Goal: Transaction & Acquisition: Download file/media

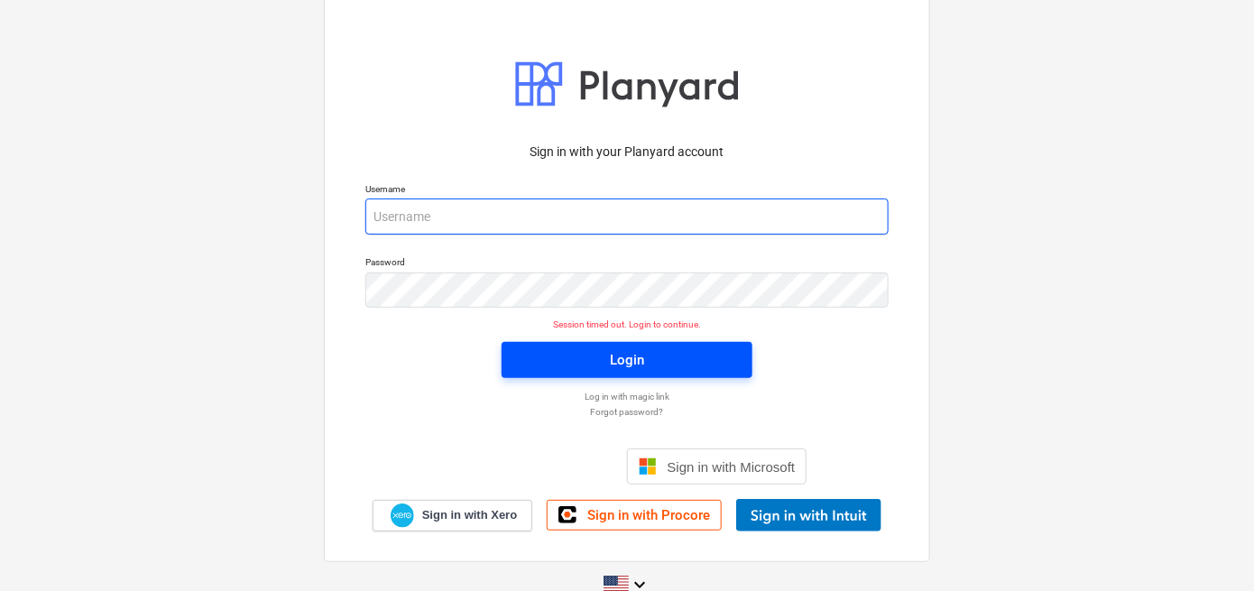
type input "[PERSON_NAME][EMAIL_ADDRESS][DOMAIN_NAME]"
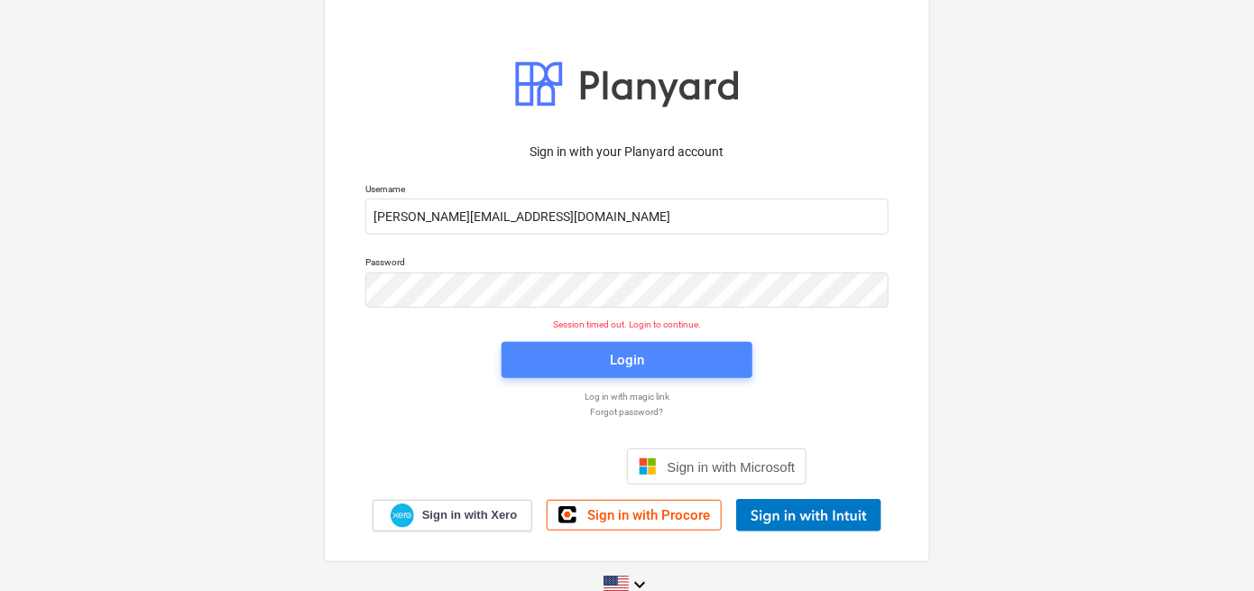
click at [649, 364] on span "Login" at bounding box center [626, 359] width 207 height 23
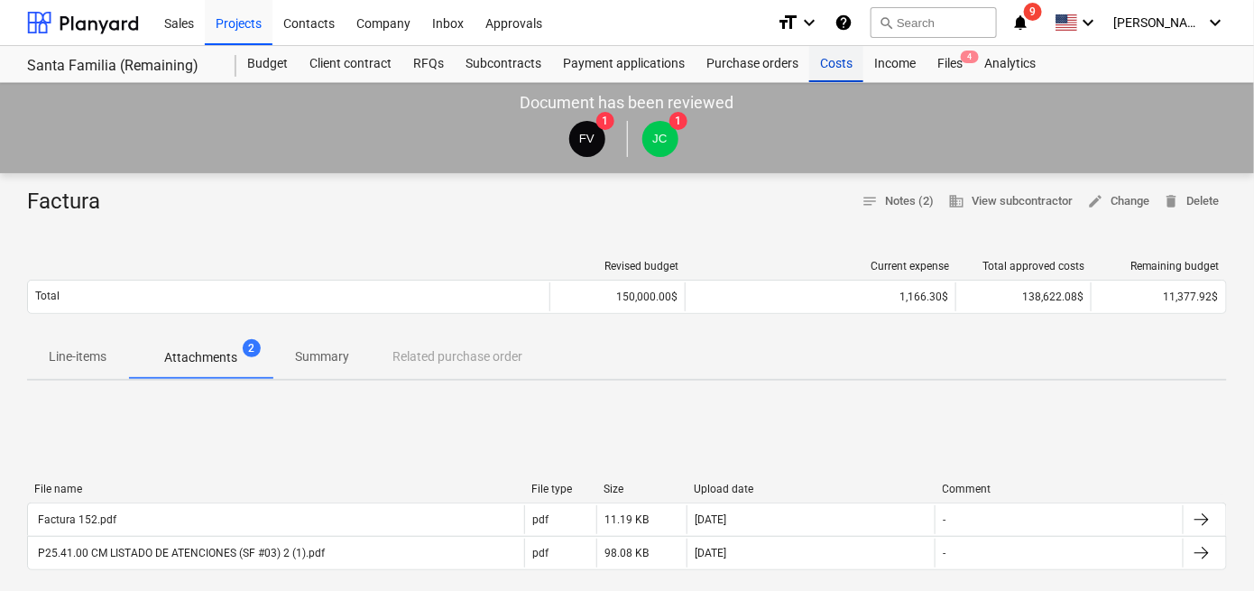
click at [833, 68] on div "Costs" at bounding box center [836, 64] width 54 height 36
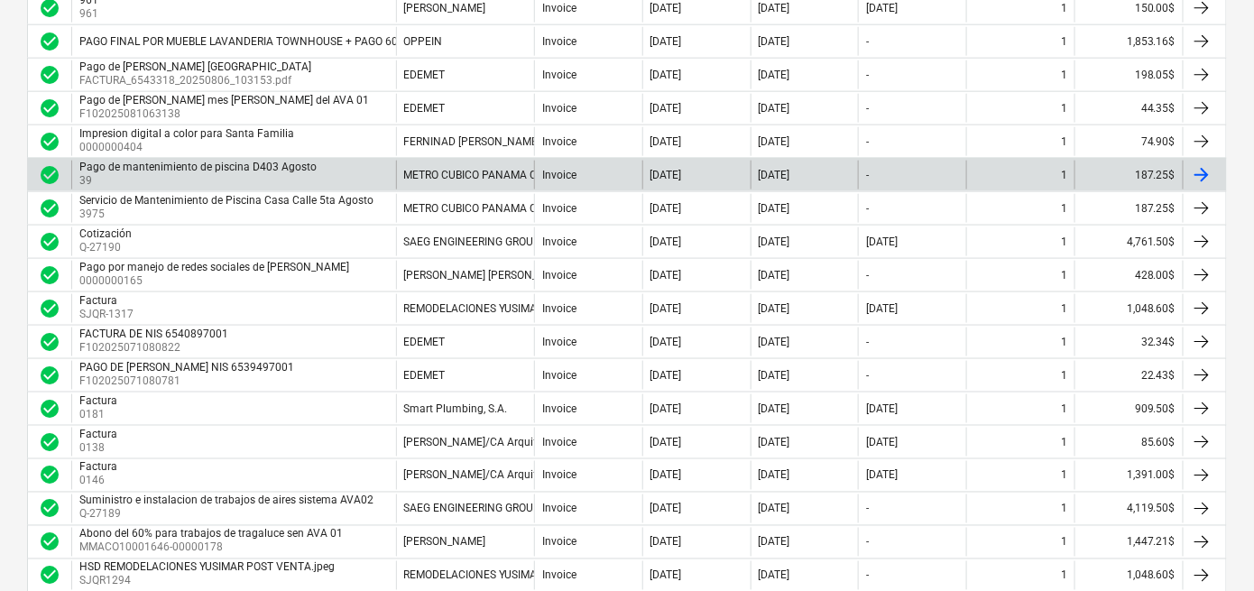
scroll to position [631, 0]
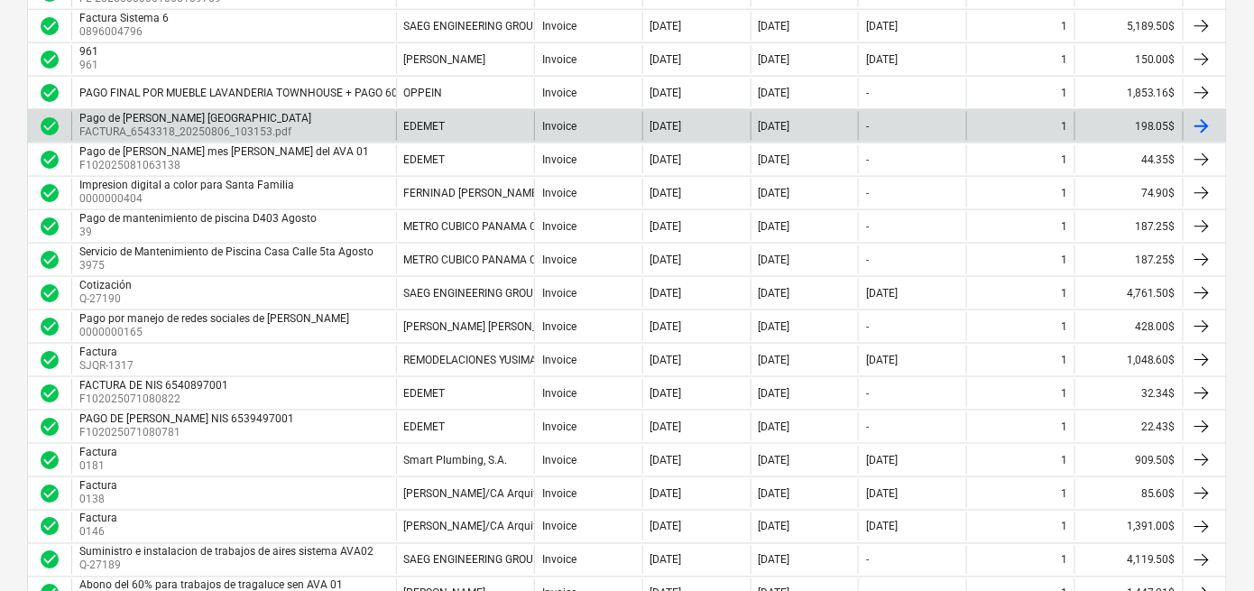
click at [202, 131] on p "FACTURA_6543318_20250806_103153.pdf" at bounding box center [196, 131] width 235 height 15
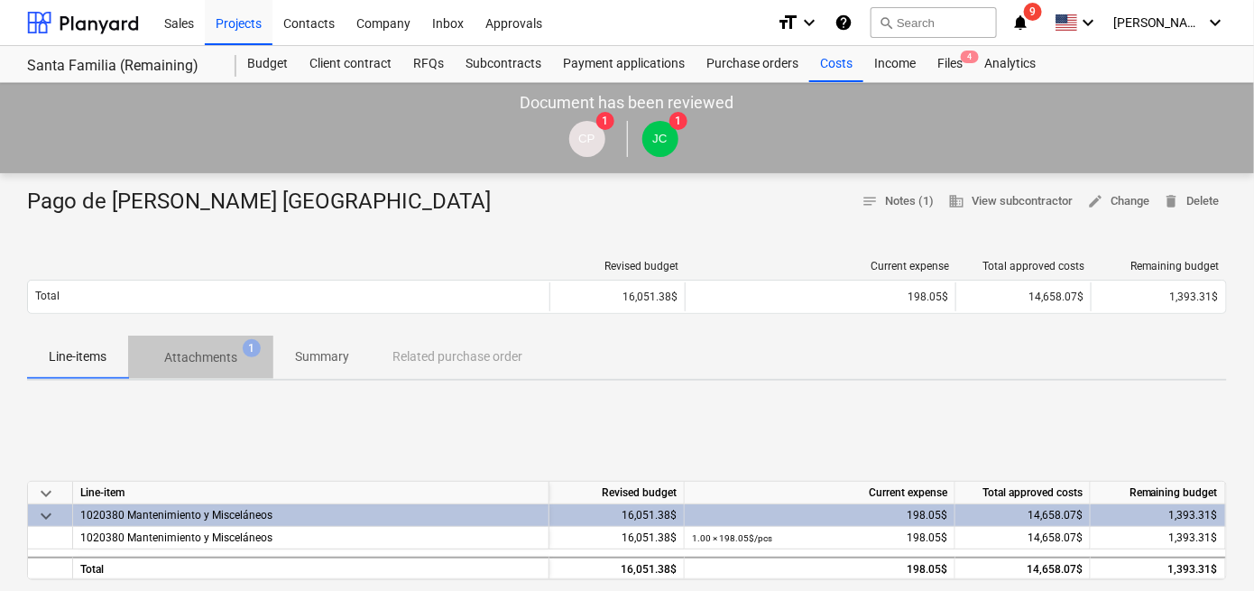
click at [211, 359] on p "Attachments" at bounding box center [200, 357] width 73 height 19
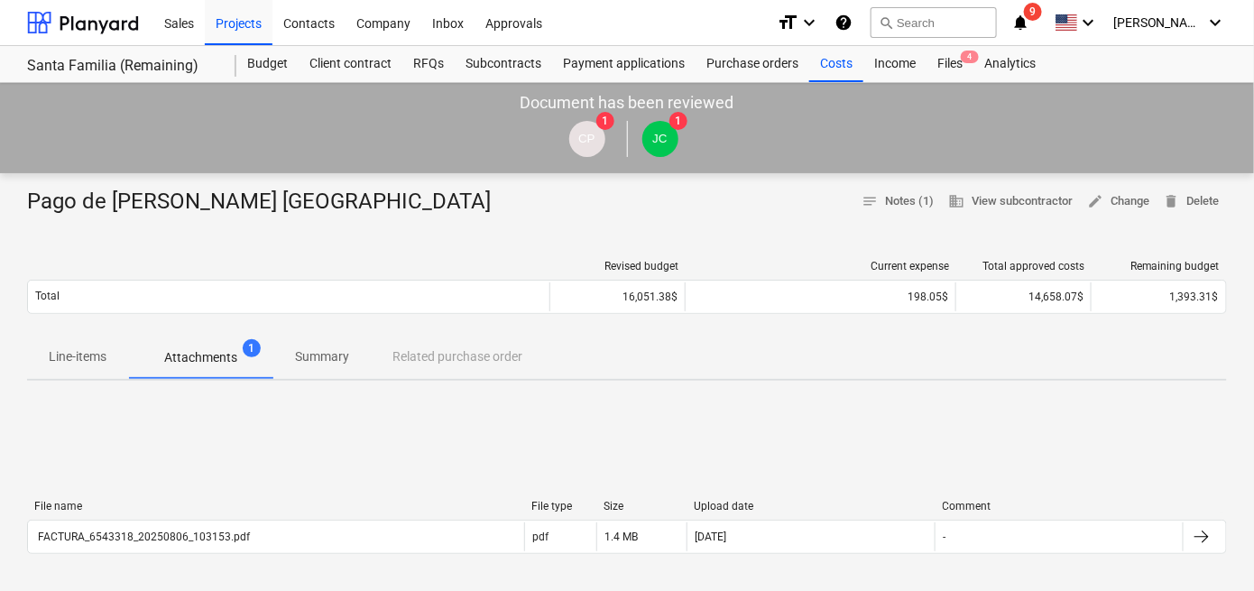
click at [321, 361] on p "Summary" at bounding box center [322, 356] width 54 height 19
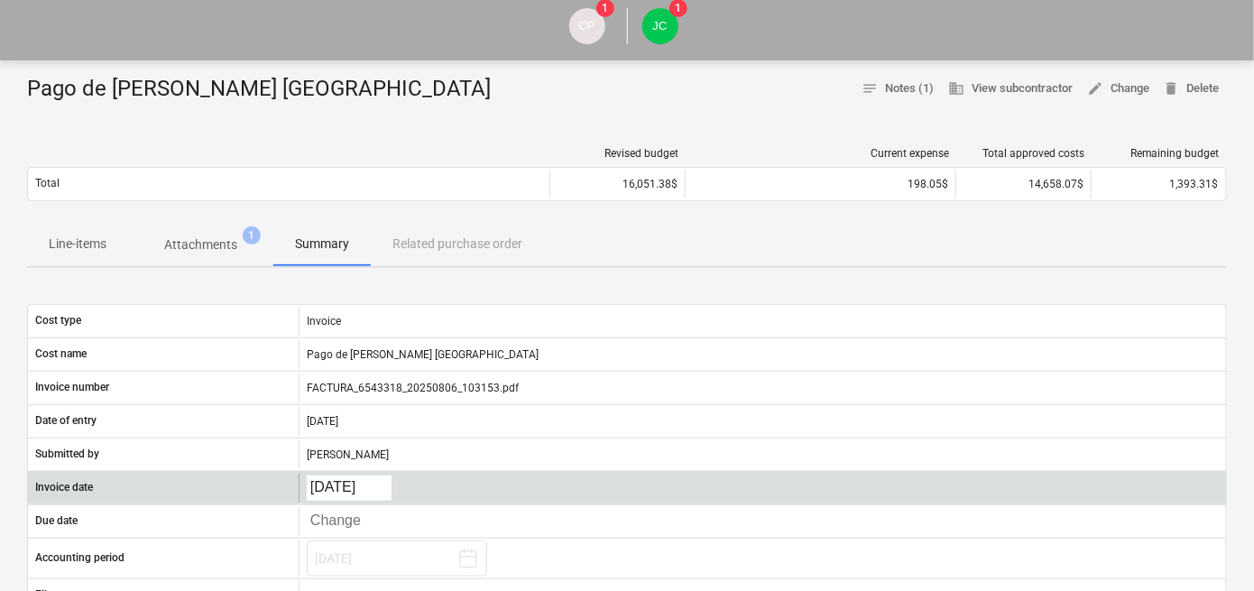
scroll to position [271, 0]
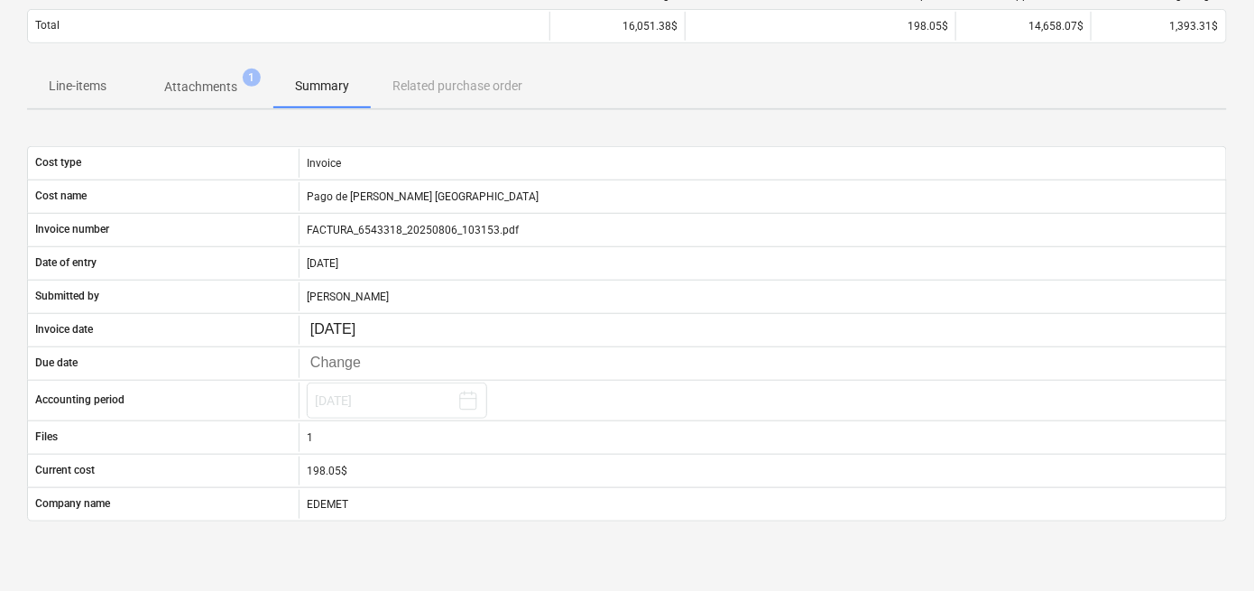
click at [211, 97] on span "Attachments 1" at bounding box center [200, 86] width 145 height 32
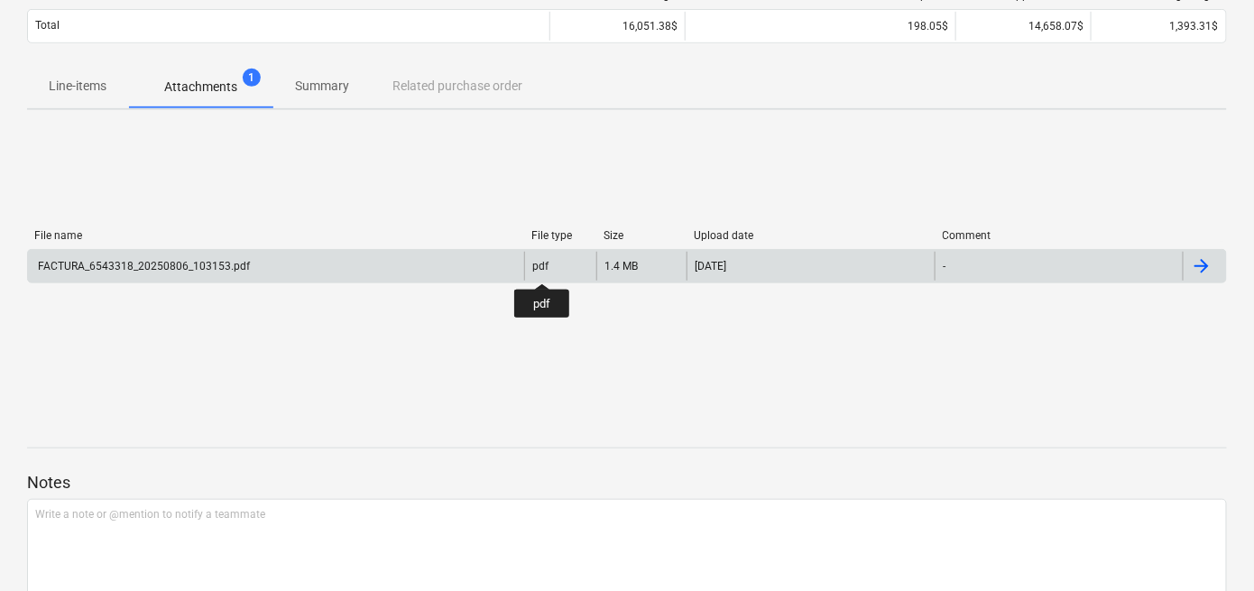
click at [541, 267] on div "pdf" at bounding box center [540, 266] width 16 height 13
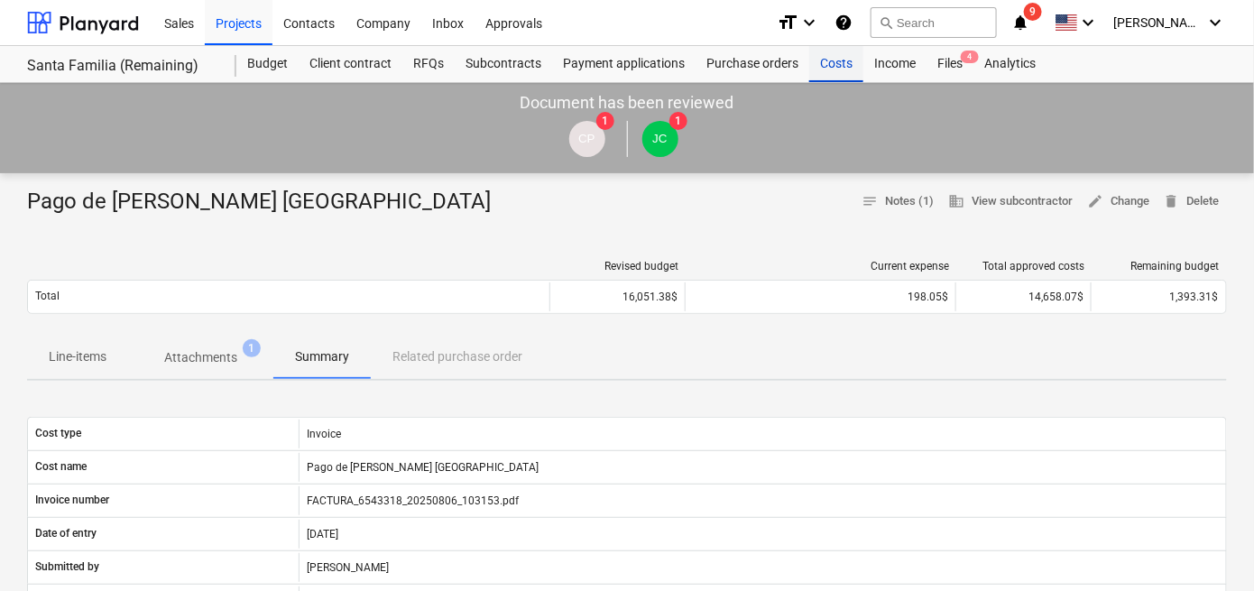
click at [831, 62] on div "Costs" at bounding box center [836, 64] width 54 height 36
